Goal: Find specific page/section: Find specific page/section

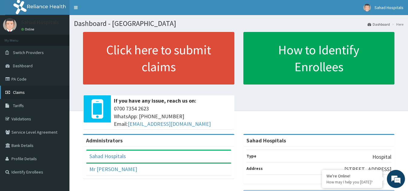
click at [50, 92] on link "Claims" at bounding box center [34, 92] width 69 height 13
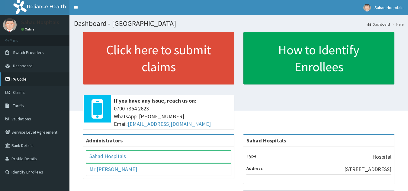
click at [36, 78] on link "PA Code" at bounding box center [34, 78] width 69 height 13
